Goal: Task Accomplishment & Management: Use online tool/utility

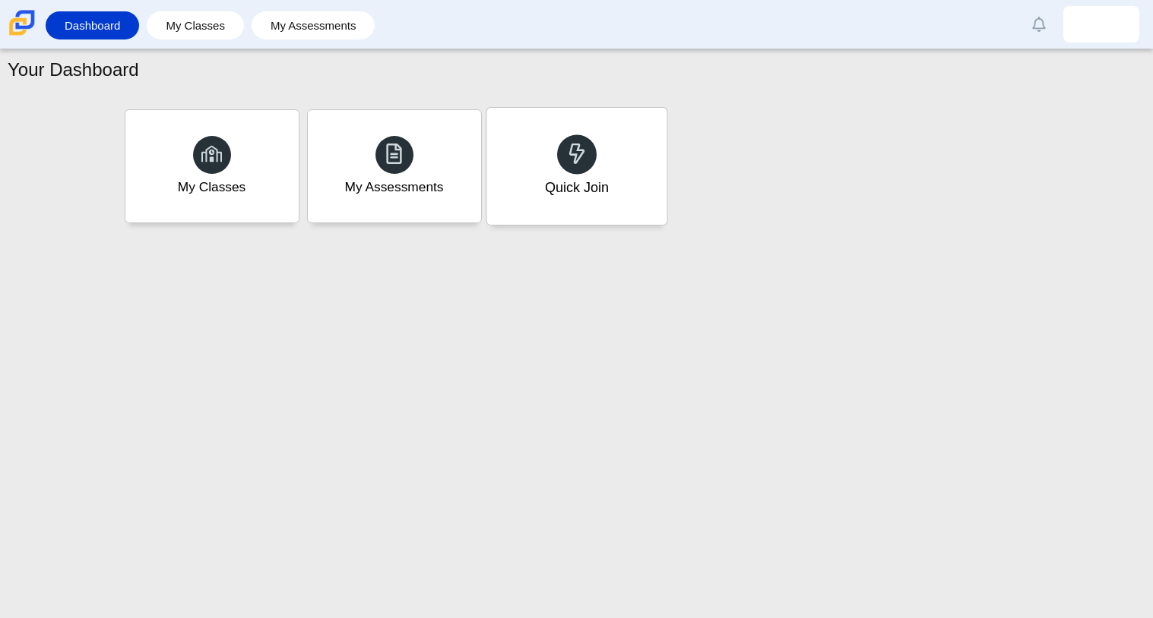
click at [624, 185] on div "Quick Join" at bounding box center [576, 166] width 180 height 117
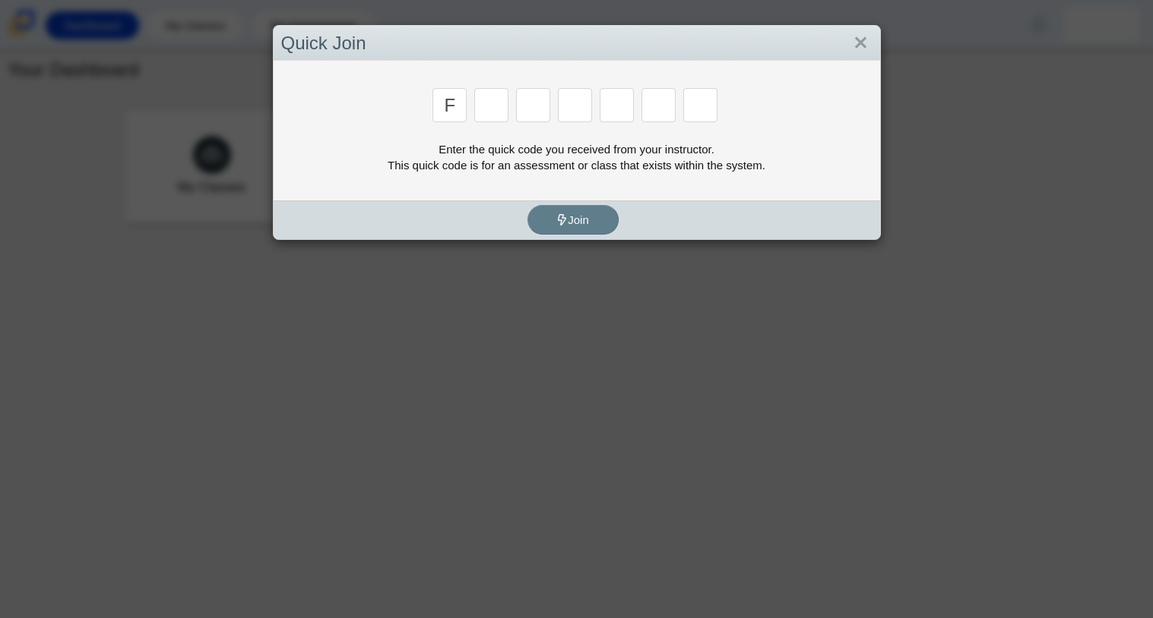
type input "f"
type input "7"
type input "m"
type input "c"
type input "h"
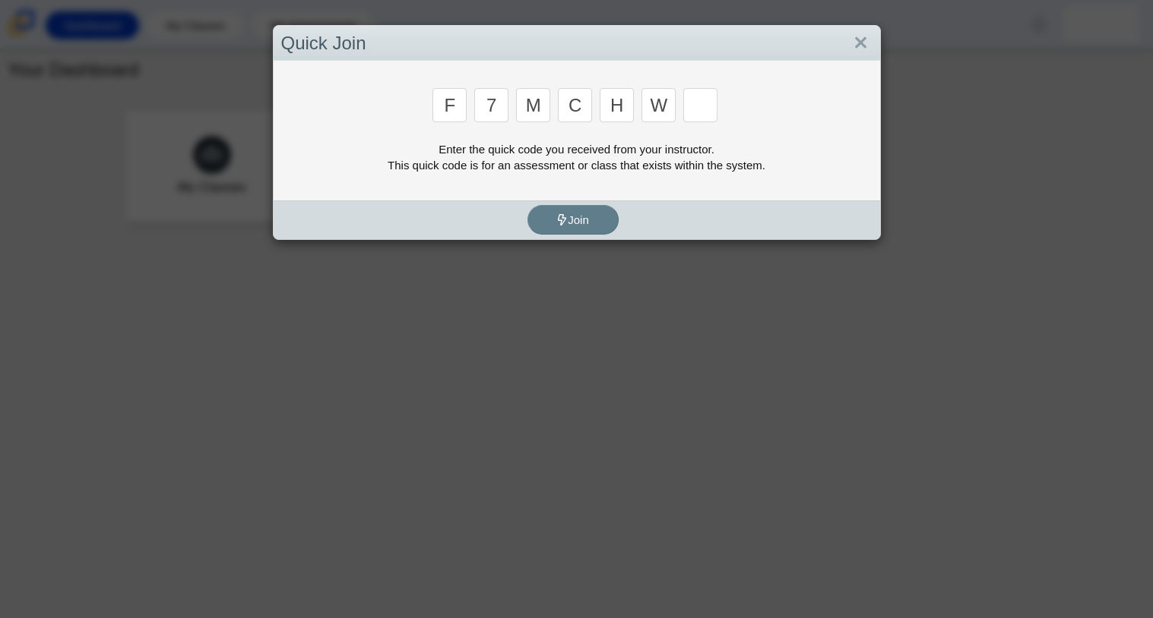
type input "w"
type input "k"
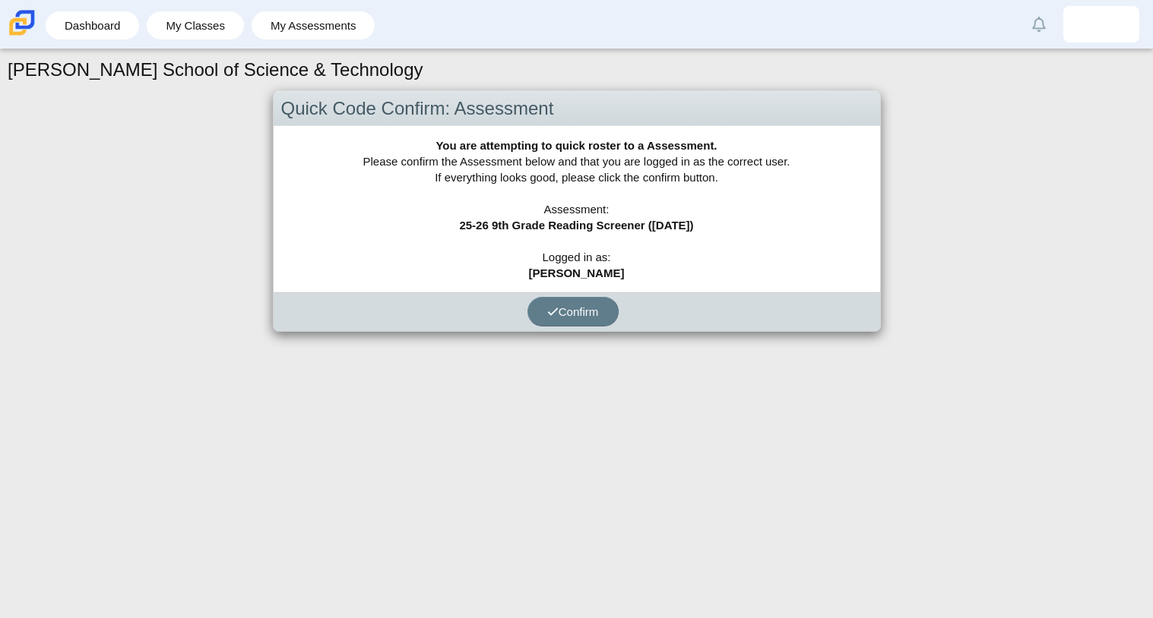
click at [571, 329] on div "Confirm" at bounding box center [573, 311] width 599 height 39
click at [571, 324] on button "Confirm" at bounding box center [572, 312] width 91 height 30
